Goal: Use online tool/utility

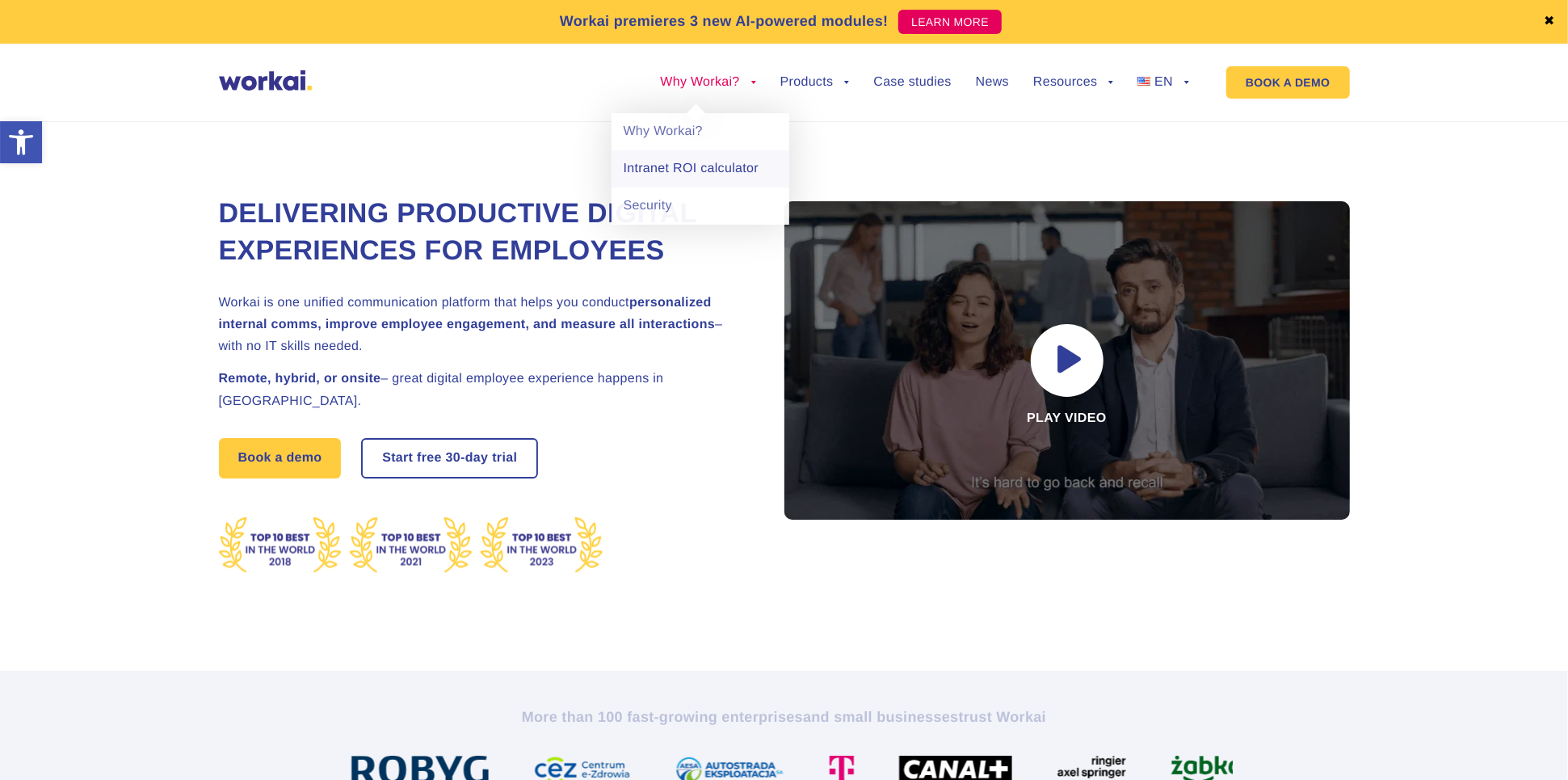
click at [700, 166] on link "Intranet ROI calculator" at bounding box center [701, 169] width 178 height 38
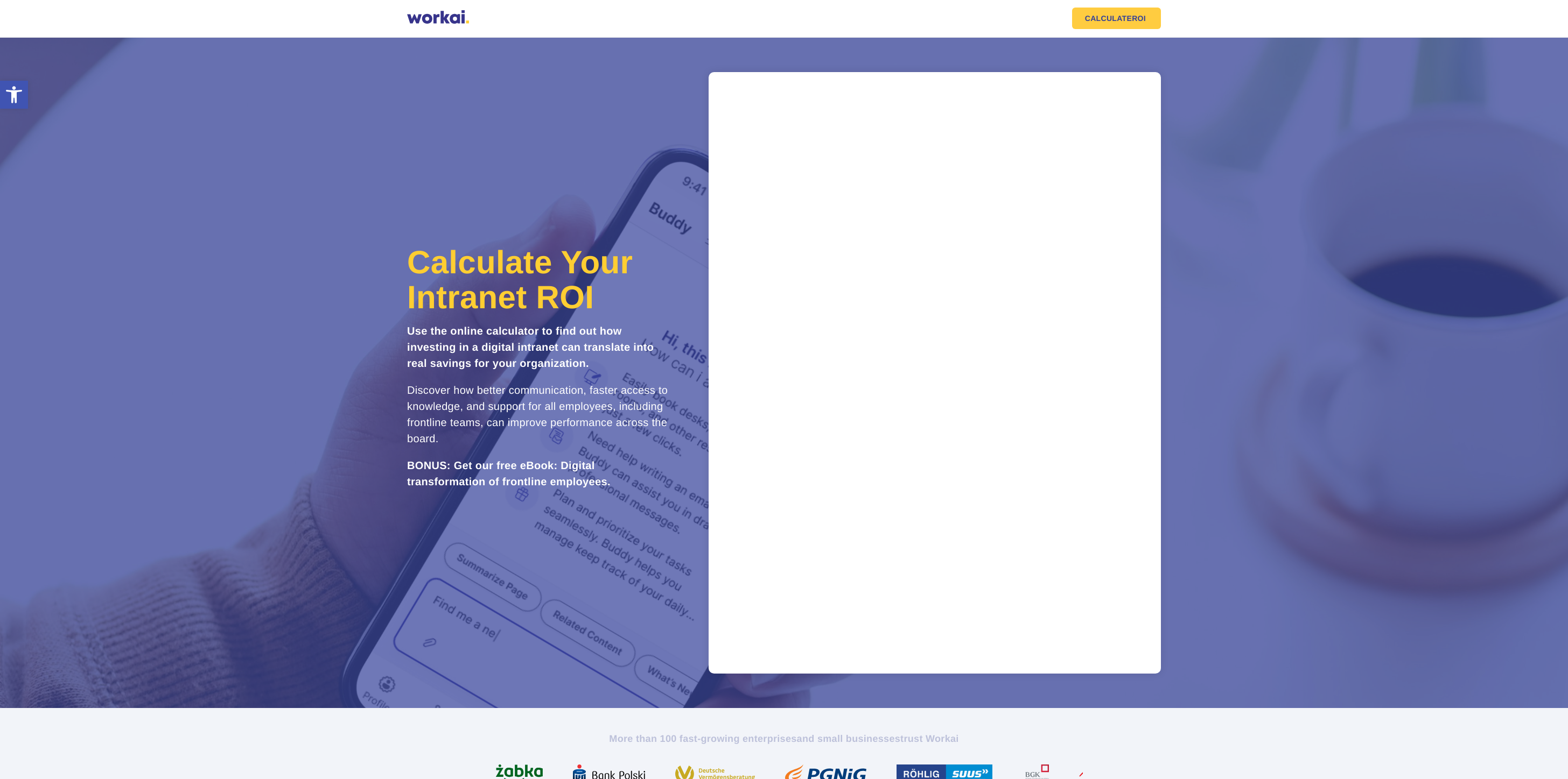
click at [1044, 519] on section "Calculate Your Intranet ROI Use the online calculator to find out how investing…" at bounding box center [784, 373] width 1568 height 670
click at [1044, 266] on section "Calculate Your Intranet ROI Use the online calculator to find out how investing…" at bounding box center [784, 373] width 1568 height 670
click at [666, 303] on h1 "Calculate Your Intranet ROI" at bounding box center [539, 280] width 264 height 70
click at [670, 214] on div "Calculate Your Intranet ROI Use the online calculator to find out how investing…" at bounding box center [784, 373] width 754 height 602
click at [1044, 281] on section "Calculate Your Intranet ROI Use the online calculator to find out how investing…" at bounding box center [784, 373] width 1568 height 670
